Goal: Navigation & Orientation: Find specific page/section

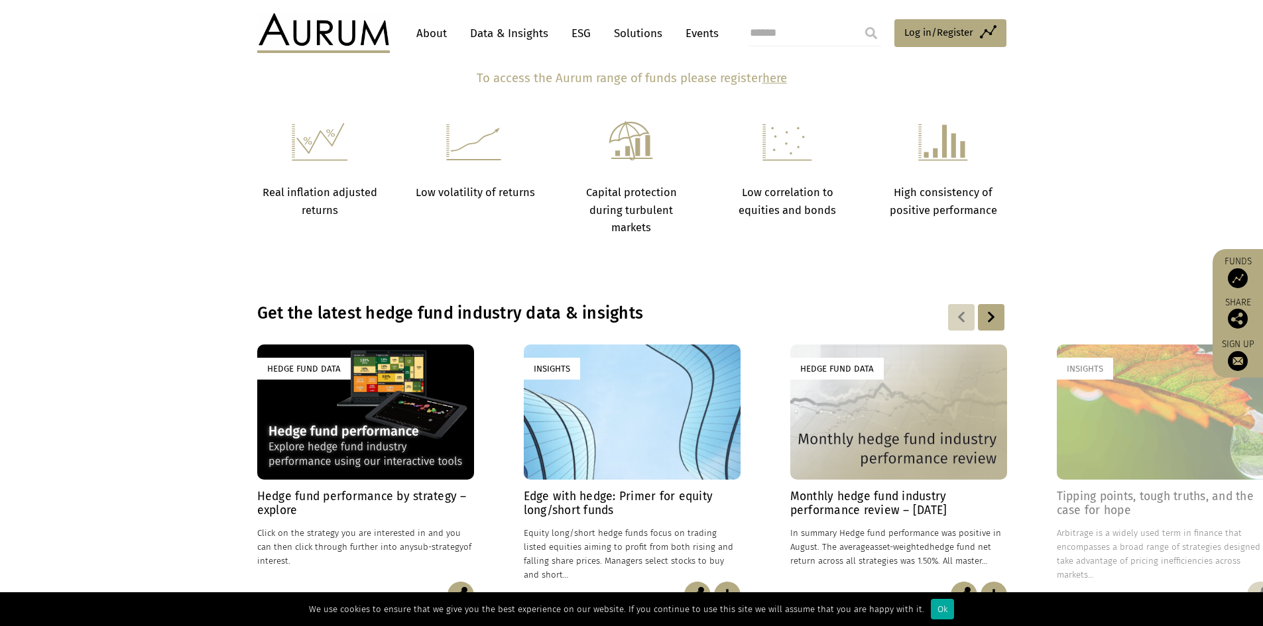
scroll to position [795, 0]
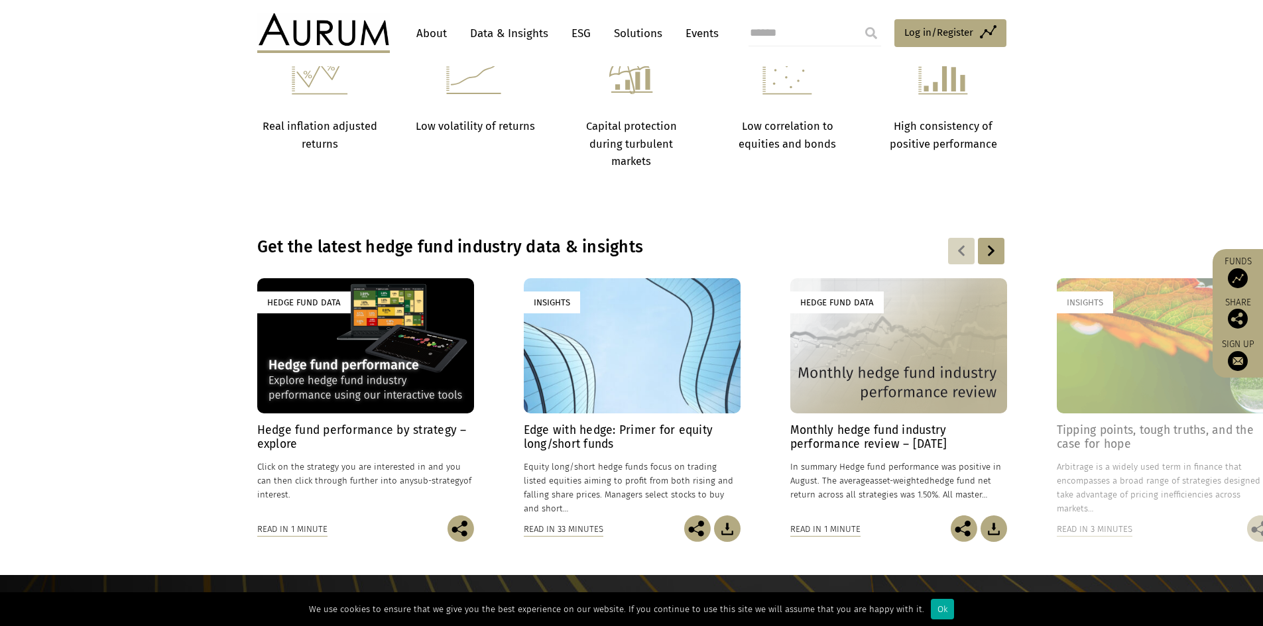
click at [771, 550] on section "Get the latest hedge fund industry data & insights Hedge Fund Data Hedge fund p…" at bounding box center [631, 390] width 1263 height 372
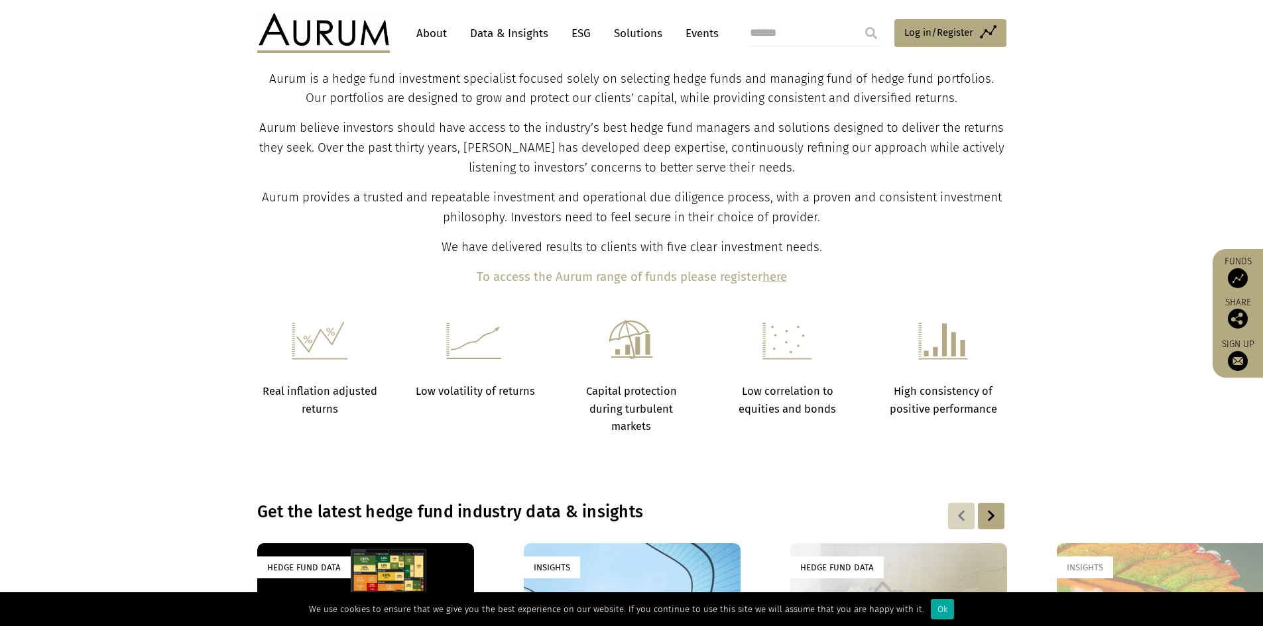
click at [781, 445] on section "Real inflation adjusted returns Low volatility of returns Capital protection du…" at bounding box center [631, 394] width 1263 height 148
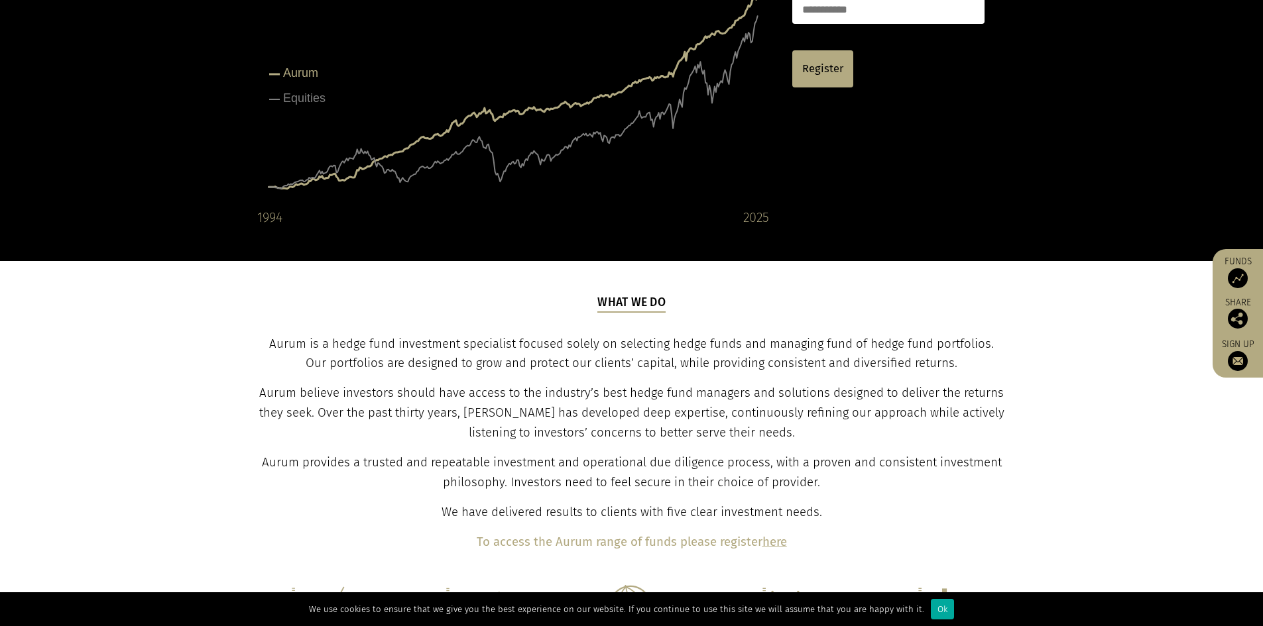
scroll to position [0, 0]
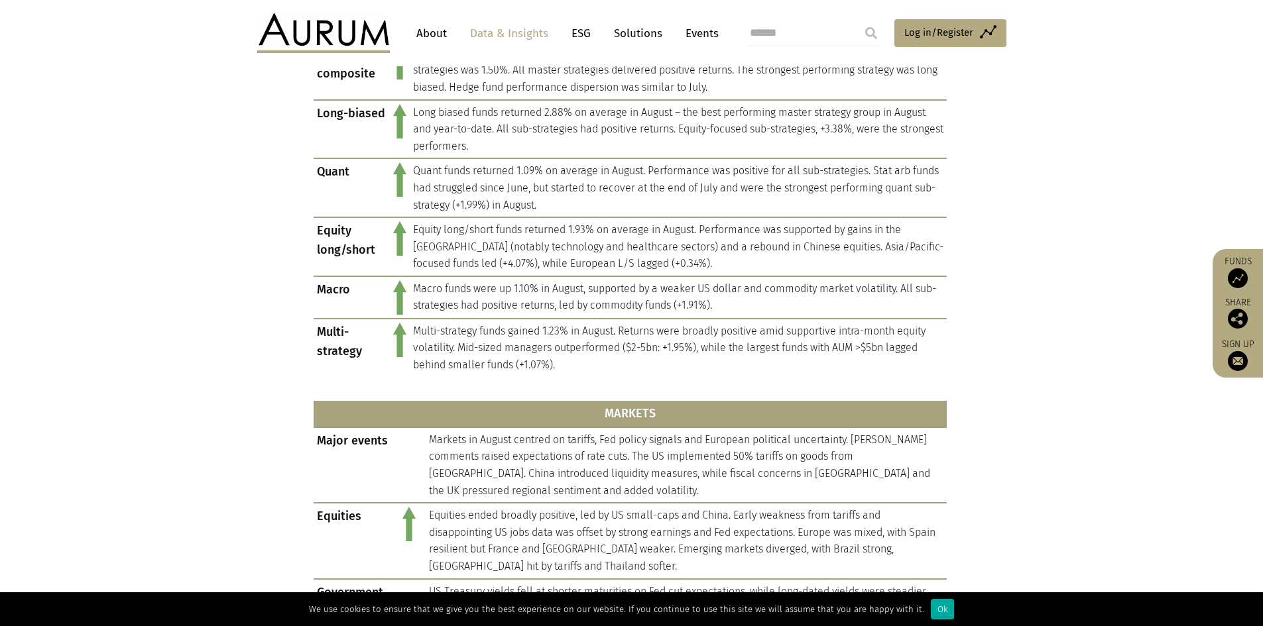
scroll to position [597, 0]
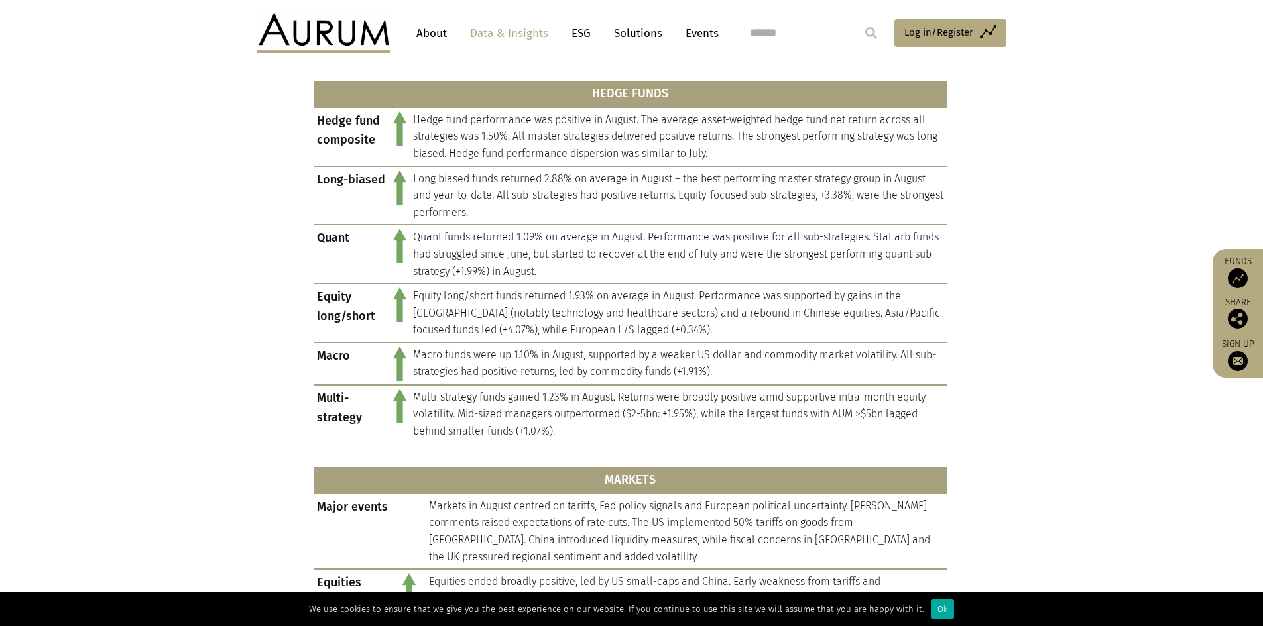
click at [634, 27] on link "Solutions" at bounding box center [638, 33] width 62 height 25
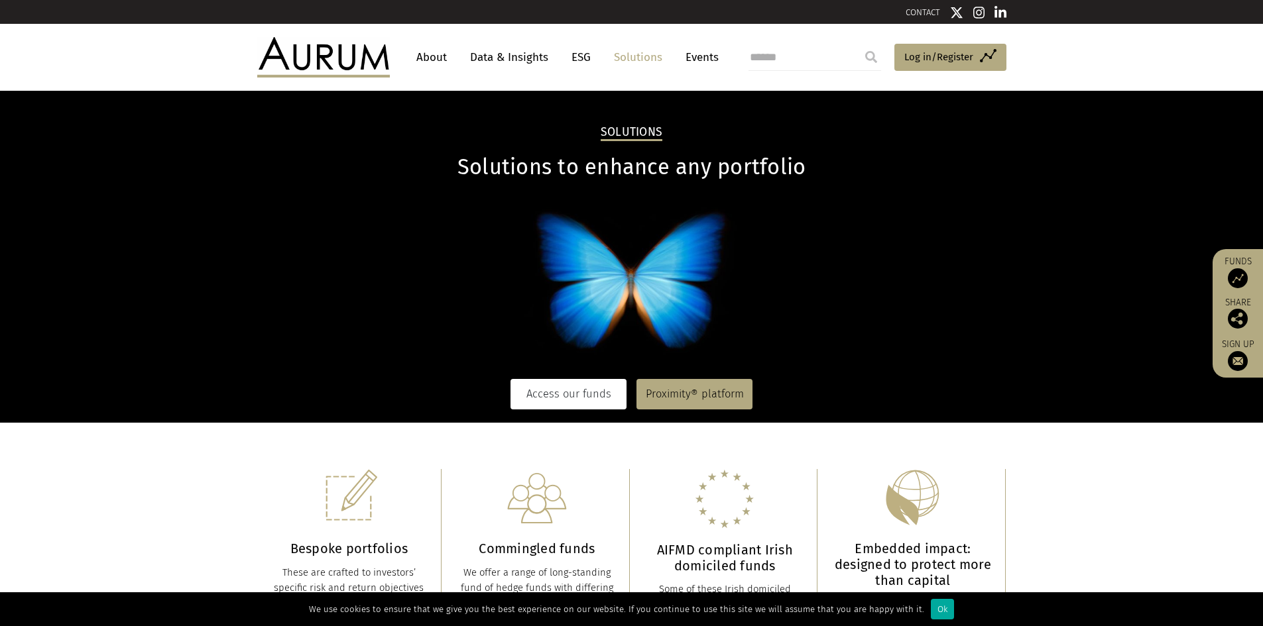
click at [585, 394] on link "Access our funds" at bounding box center [568, 394] width 116 height 30
